Goal: Obtain resource: Obtain resource

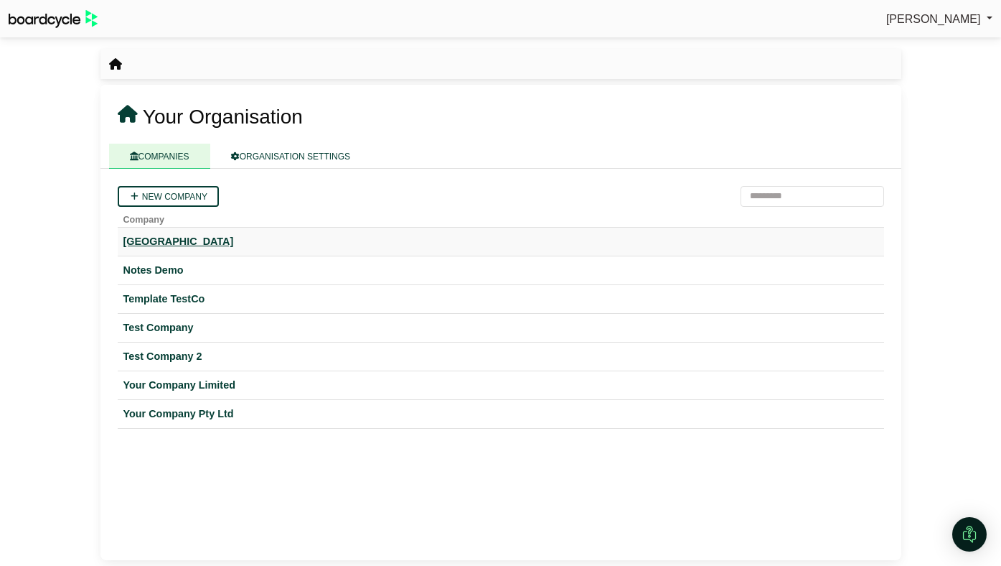
click at [213, 244] on div "[GEOGRAPHIC_DATA]" at bounding box center [500, 241] width 755 height 17
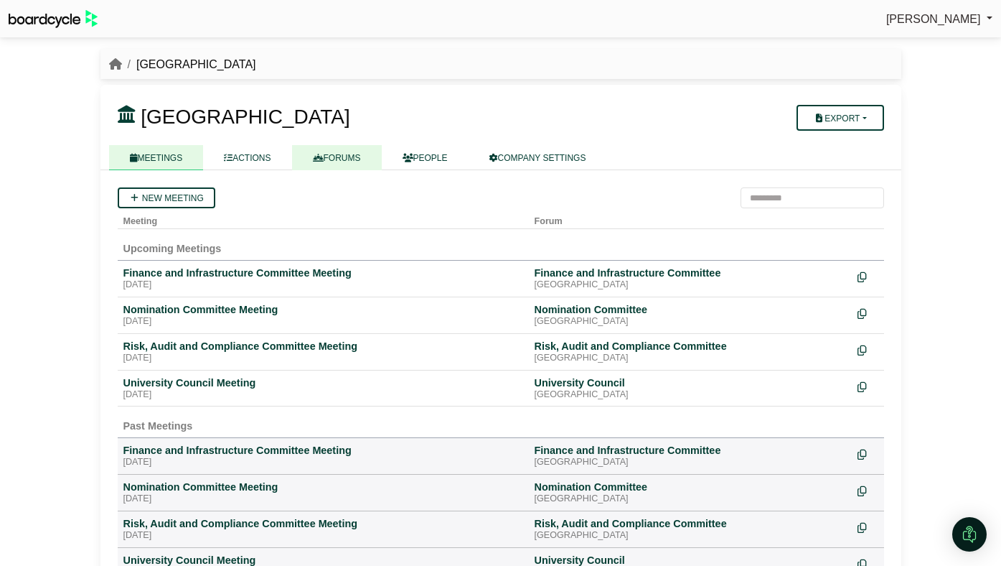
click at [351, 157] on link "FORUMS" at bounding box center [337, 157] width 90 height 25
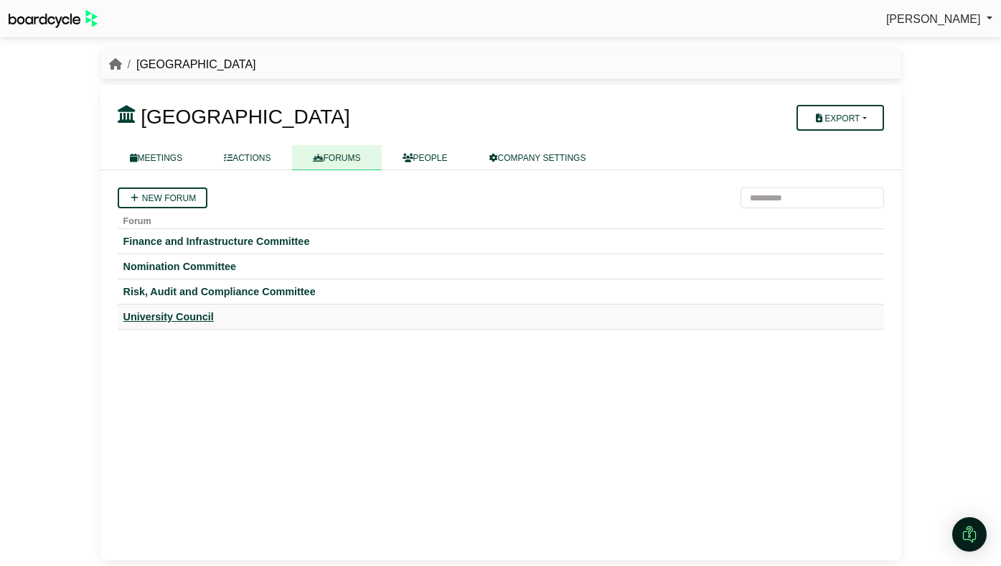
click at [205, 314] on div "University Council" at bounding box center [500, 316] width 755 height 13
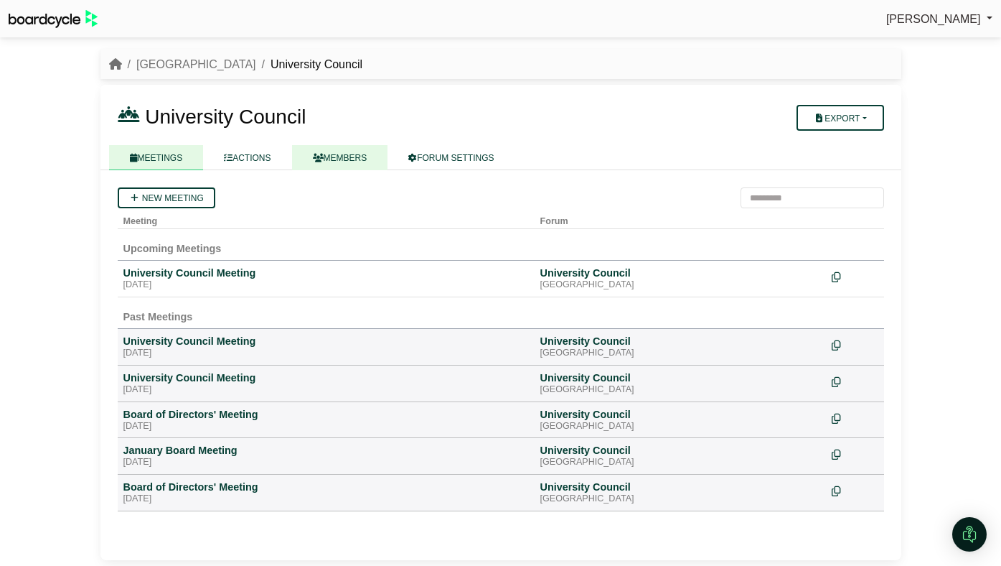
click at [328, 161] on link "MEMBERS" at bounding box center [340, 157] width 96 height 25
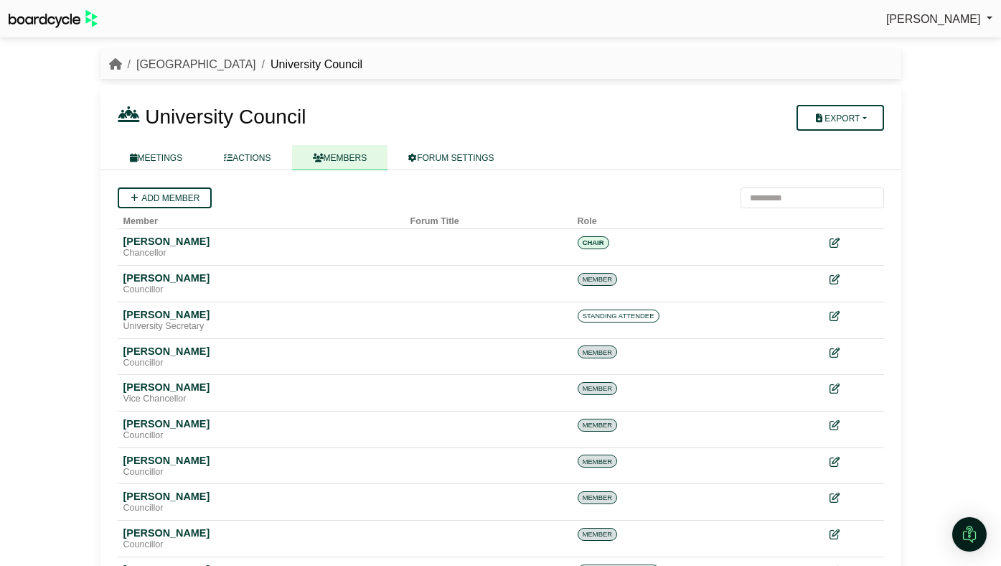
click at [217, 60] on link "[GEOGRAPHIC_DATA]" at bounding box center [196, 64] width 120 height 12
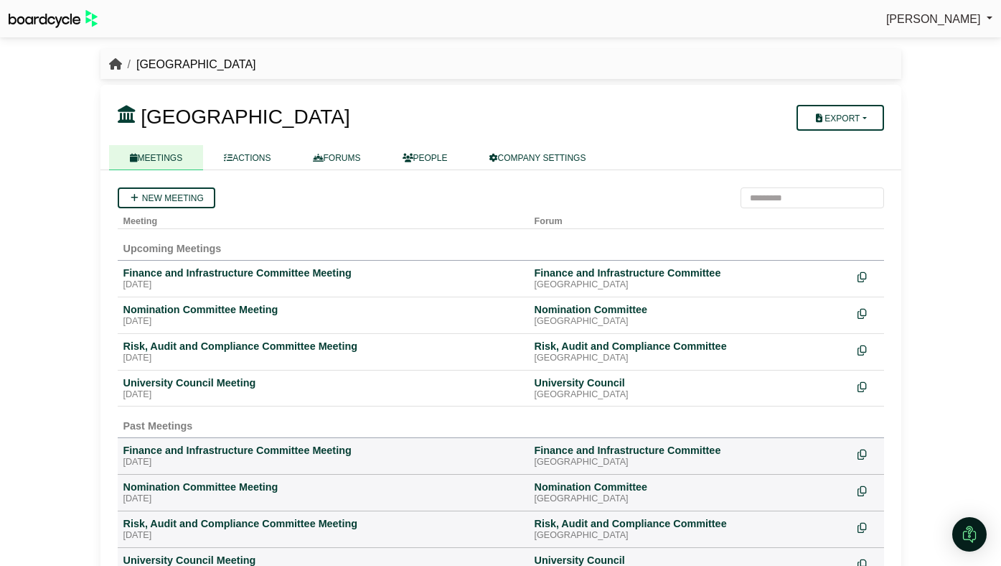
click at [113, 62] on icon "breadcrumb" at bounding box center [115, 63] width 13 height 11
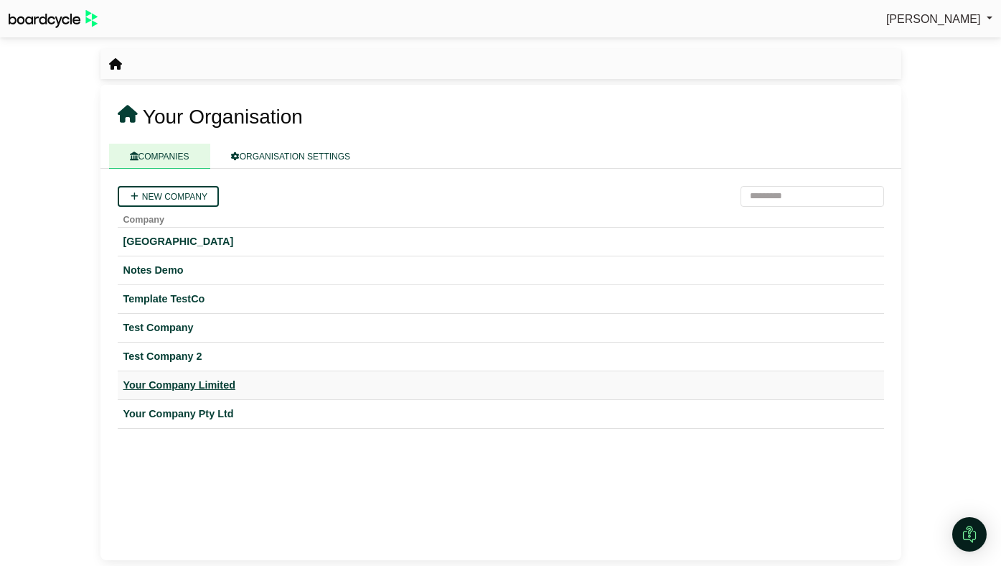
click at [162, 386] on div "Your Company Limited" at bounding box center [500, 385] width 755 height 17
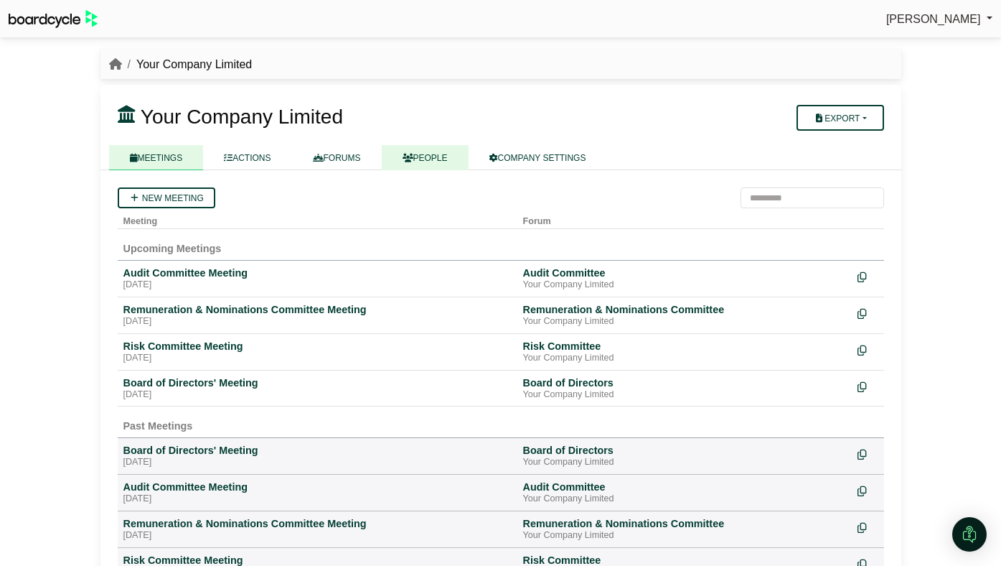
click at [424, 157] on link "PEOPLE" at bounding box center [425, 157] width 87 height 25
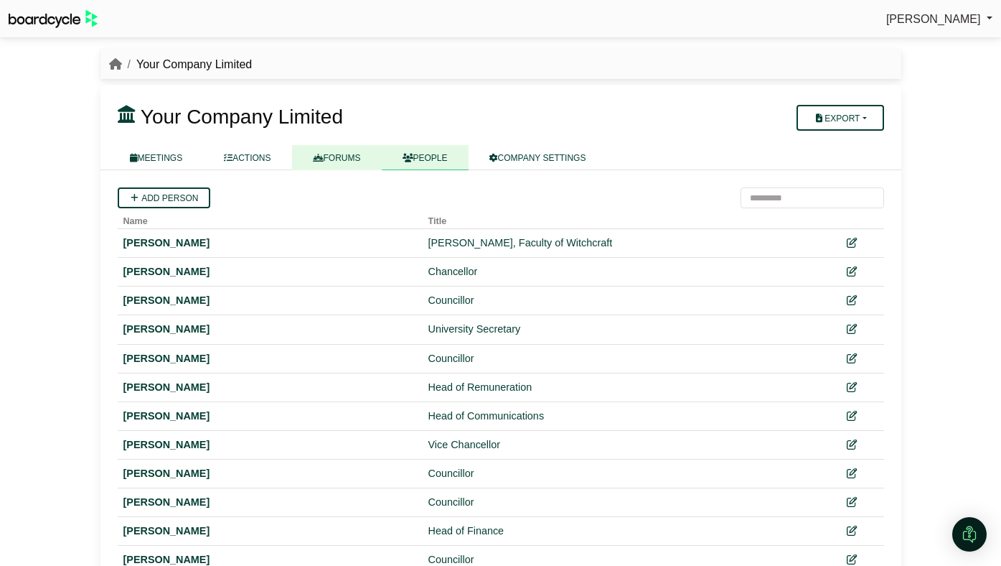
click at [362, 159] on link "FORUMS" at bounding box center [337, 157] width 90 height 25
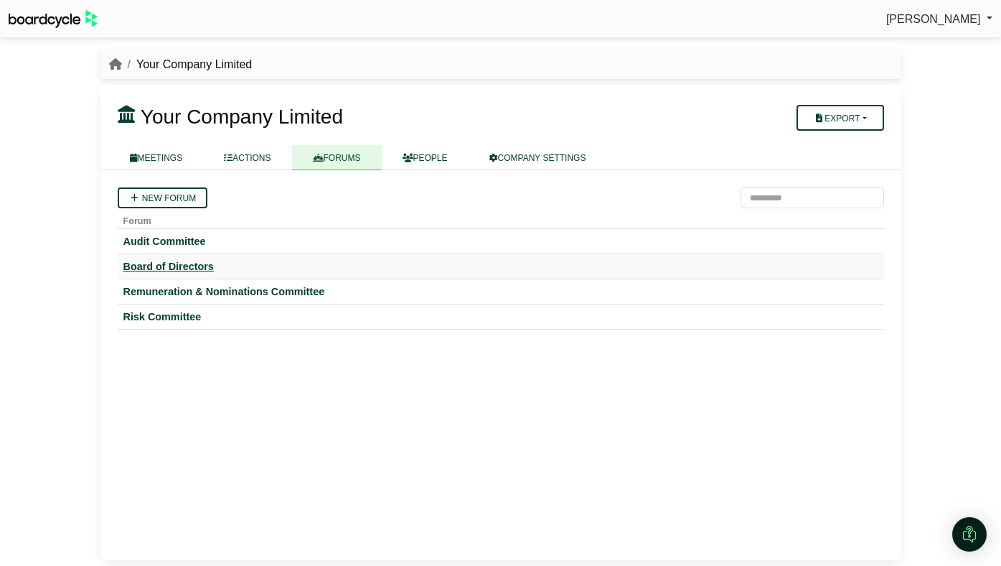
click at [200, 268] on div "Board of Directors" at bounding box center [500, 266] width 755 height 13
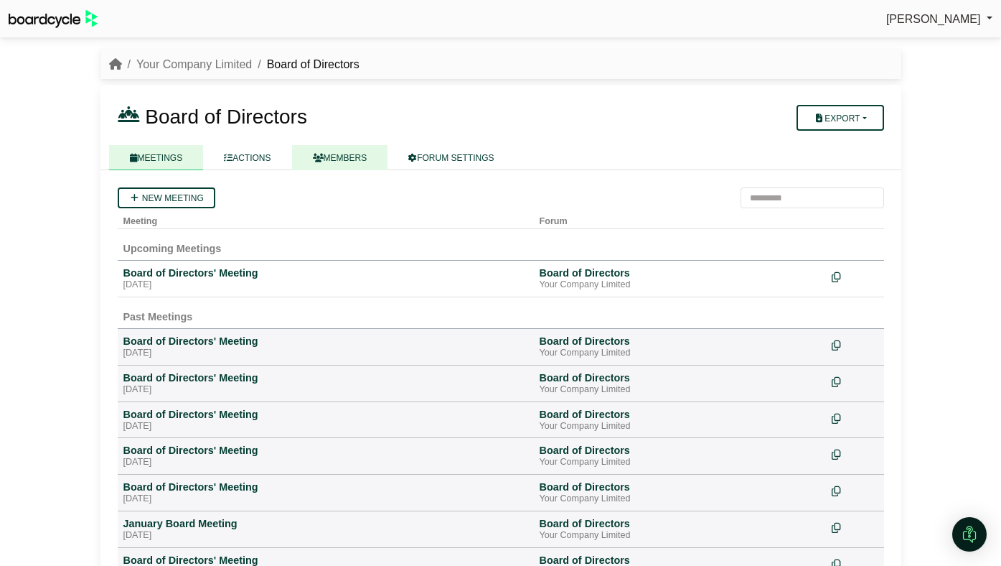
click at [365, 161] on link "MEMBERS" at bounding box center [340, 157] width 96 height 25
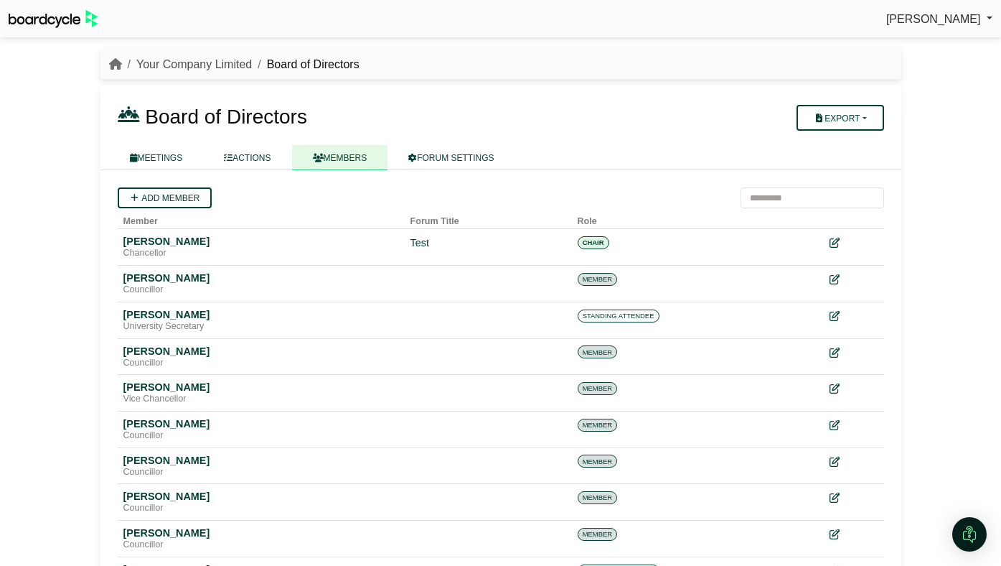
click at [192, 65] on link "Your Company Limited" at bounding box center [194, 64] width 116 height 12
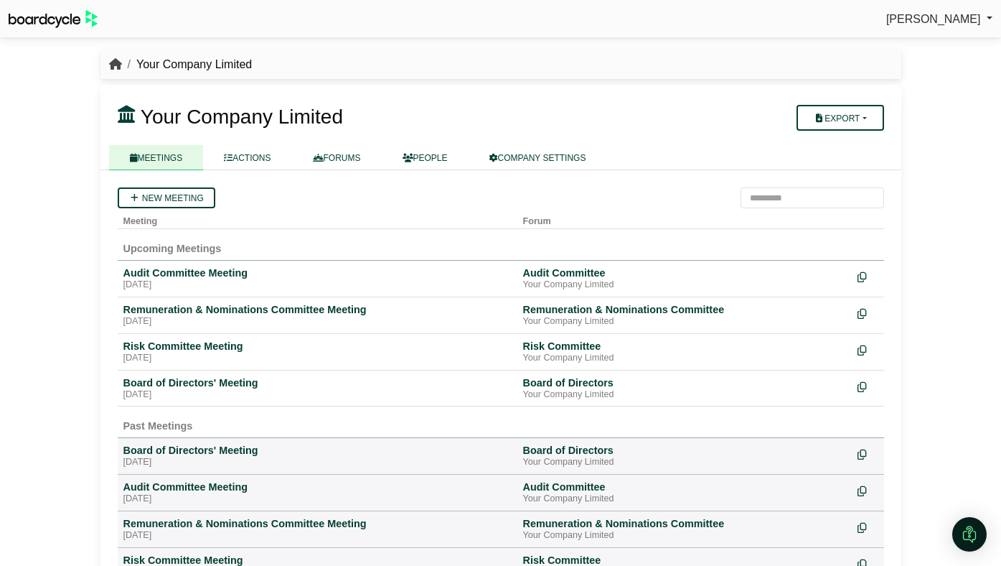
click at [117, 69] on icon "breadcrumb" at bounding box center [115, 63] width 13 height 11
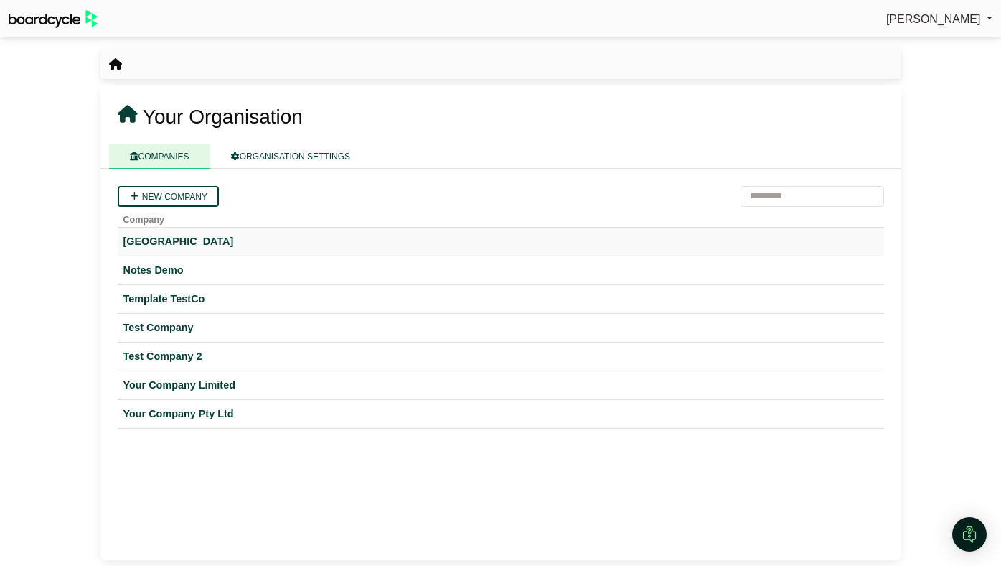
click at [184, 241] on div "[GEOGRAPHIC_DATA]" at bounding box center [500, 241] width 755 height 17
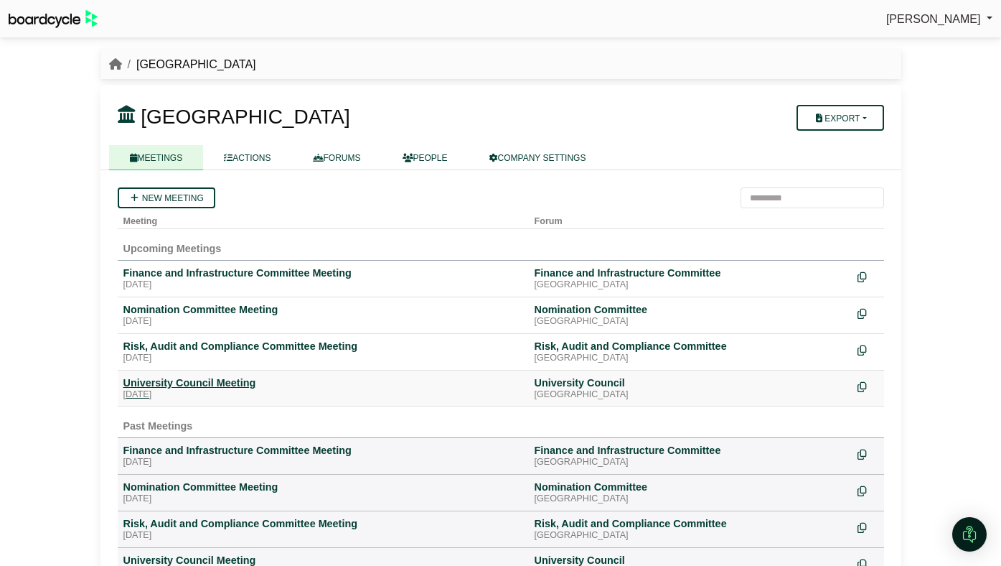
click at [223, 380] on div "University Council Meeting" at bounding box center [323, 382] width 400 height 13
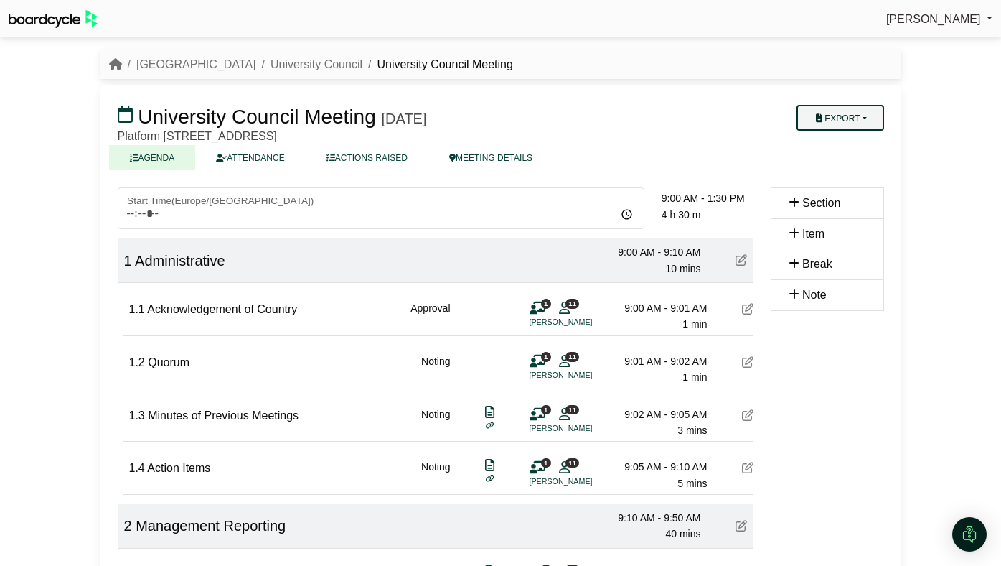
click at [834, 118] on button "Export" at bounding box center [840, 118] width 87 height 26
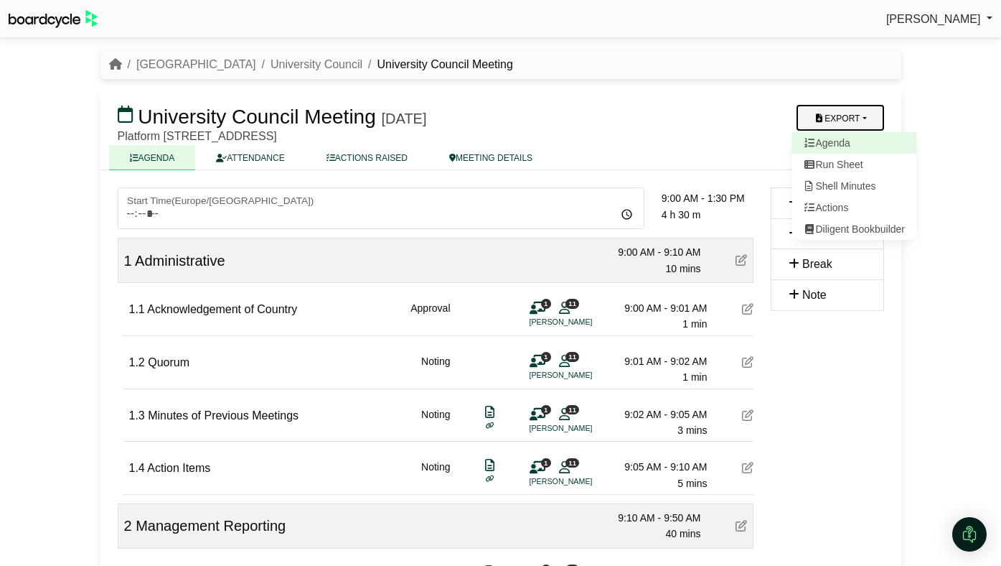
click at [832, 138] on link "Agenda" at bounding box center [854, 143] width 125 height 22
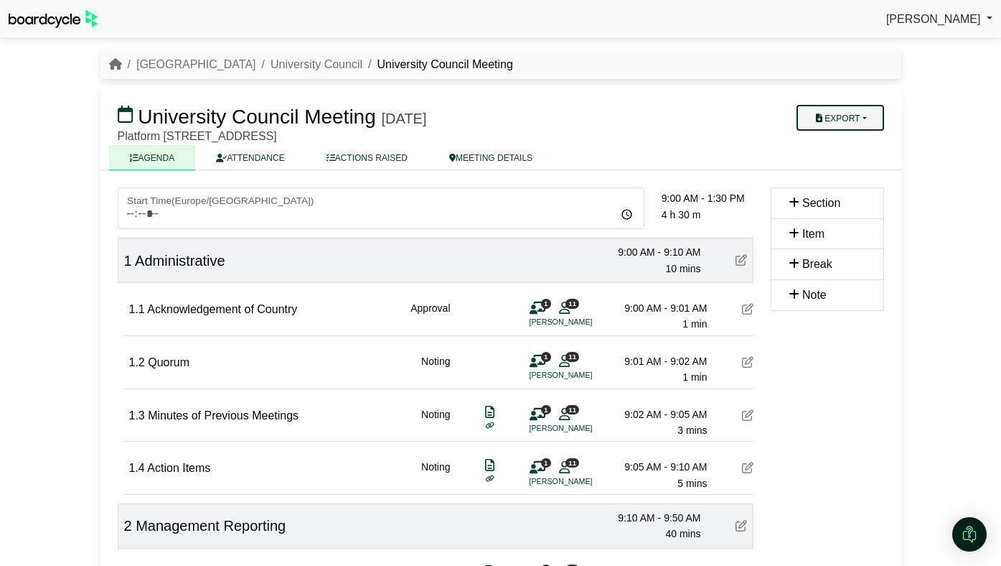
click at [846, 115] on button "Export" at bounding box center [840, 118] width 87 height 26
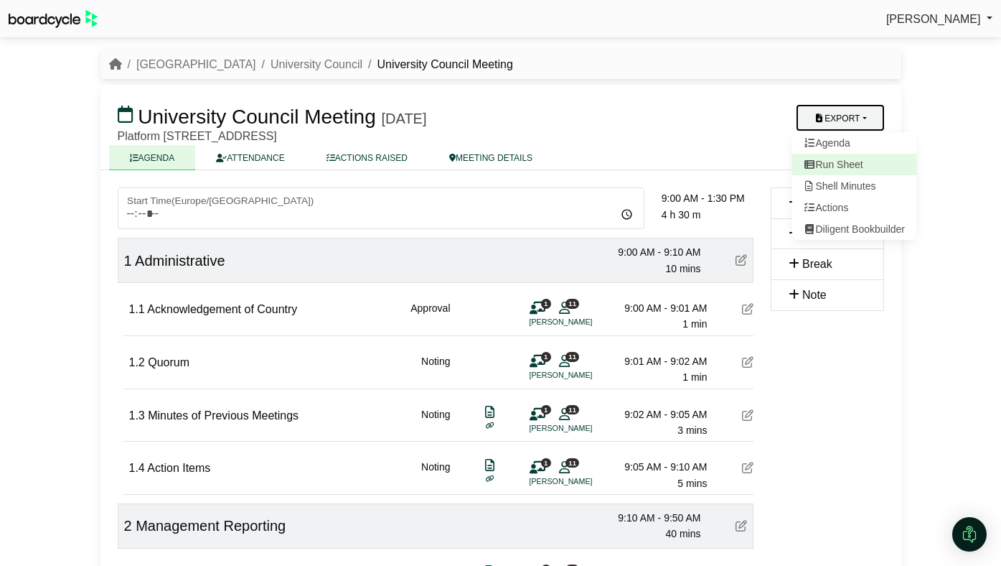
click at [839, 162] on link "Run Sheet" at bounding box center [854, 165] width 125 height 22
